Goal: Navigation & Orientation: Find specific page/section

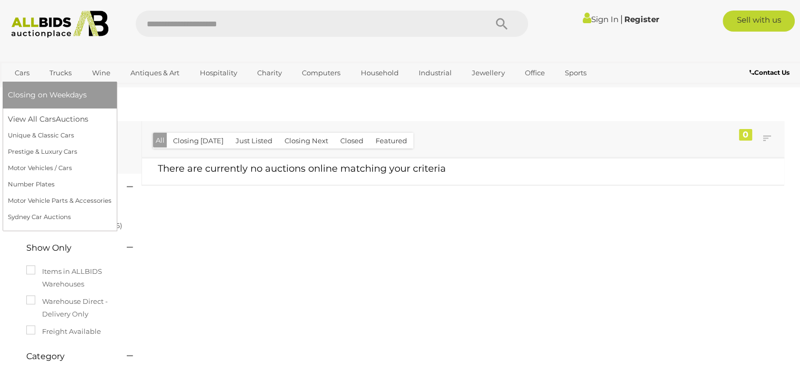
click at [15, 72] on link "Cars" at bounding box center [22, 72] width 28 height 17
click at [52, 120] on link "View All Cars Auctions" at bounding box center [60, 119] width 104 height 16
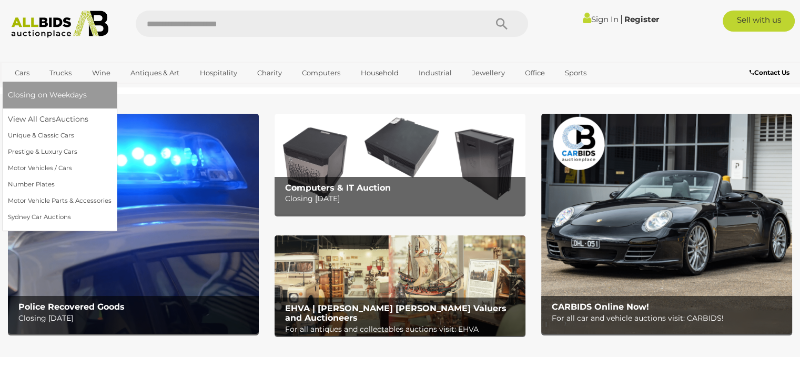
click at [21, 73] on link "Cars" at bounding box center [22, 72] width 28 height 17
click at [43, 117] on link "View All Cars Auctions" at bounding box center [60, 119] width 104 height 16
